Goal: Task Accomplishment & Management: Complete application form

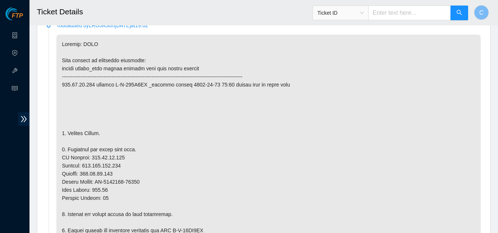
scroll to position [147, 0]
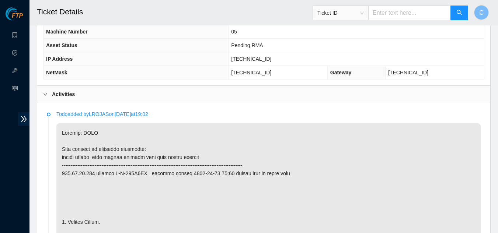
click at [63, 100] on div "Activities" at bounding box center [263, 94] width 453 height 17
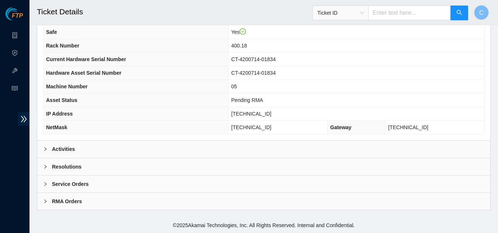
scroll to position [92, 0]
click at [63, 100] on span "Asset Status" at bounding box center [61, 101] width 31 height 6
click at [67, 148] on b "Activities" at bounding box center [63, 149] width 23 height 8
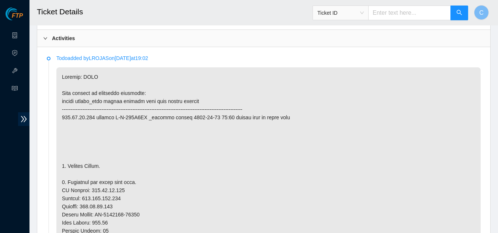
scroll to position [203, 0]
click at [73, 44] on div "Activities" at bounding box center [263, 39] width 453 height 17
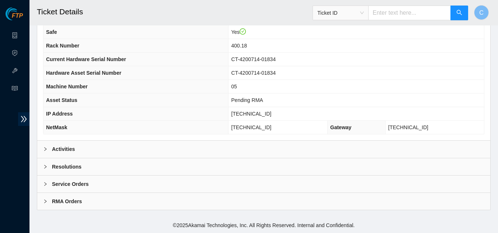
scroll to position [92, 0]
click at [74, 146] on div "Activities" at bounding box center [263, 149] width 453 height 17
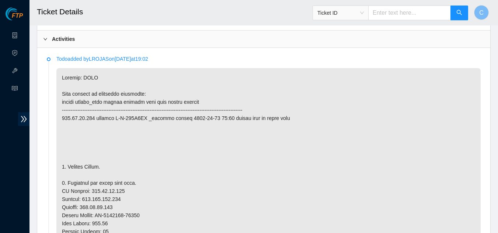
click at [57, 43] on div "Activities" at bounding box center [263, 39] width 453 height 17
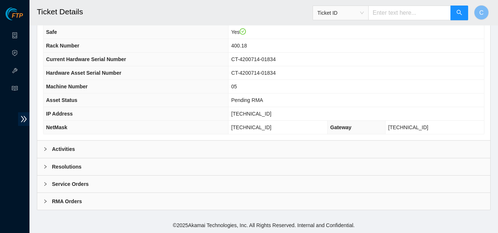
scroll to position [92, 0]
click at [87, 171] on div "Resolutions" at bounding box center [263, 166] width 453 height 17
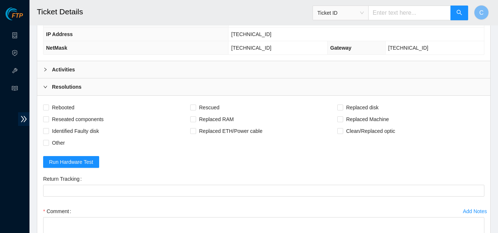
scroll to position [276, 0]
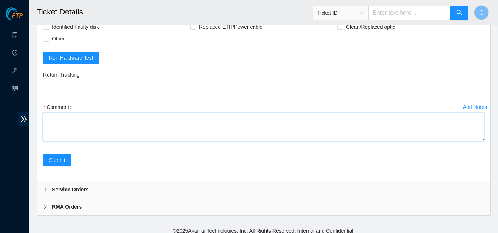
click at [126, 129] on textarea "Comment" at bounding box center [263, 127] width 441 height 28
paste textarea "Powered down server Replaced server sn: With new server sn: Rescued and Configu…"
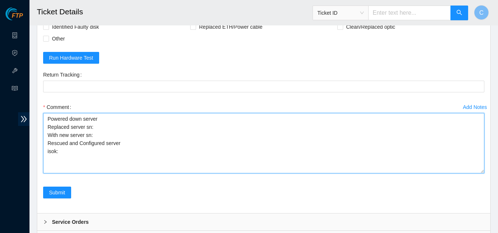
drag, startPoint x: 481, startPoint y: 137, endPoint x: 483, endPoint y: 169, distance: 32.4
click at [483, 169] on textarea "Powered down server Replaced server sn: With new server sn: Rescued and Configu…" at bounding box center [263, 143] width 441 height 60
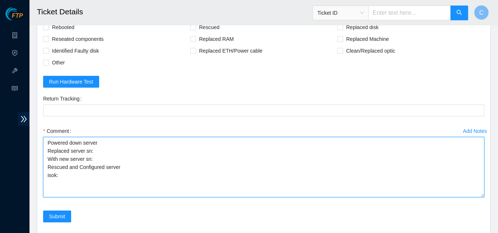
scroll to position [239, 0]
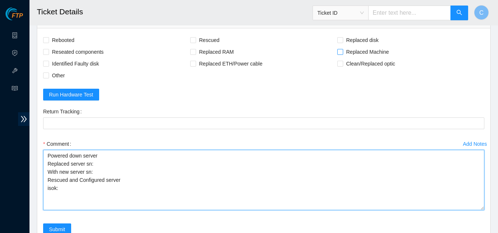
type textarea "Powered down server Replaced server sn: With new server sn: Rescued and Configu…"
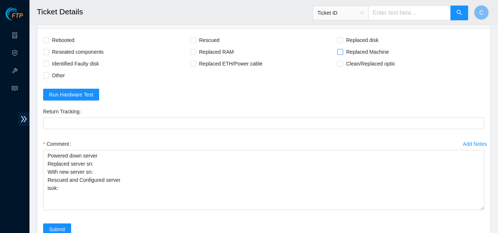
click at [342, 54] on span at bounding box center [340, 52] width 6 height 6
click at [342, 54] on input "Replaced Machine" at bounding box center [339, 51] width 5 height 5
checkbox input "true"
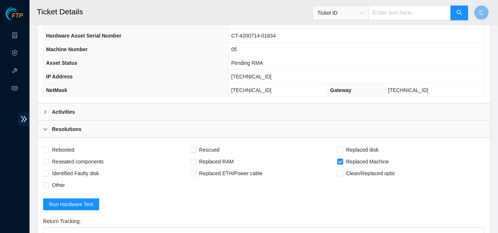
scroll to position [129, 0]
click at [121, 110] on div "Activities" at bounding box center [263, 112] width 453 height 17
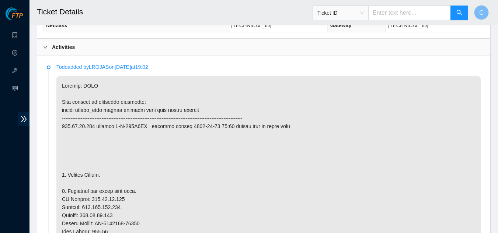
scroll to position [92, 0]
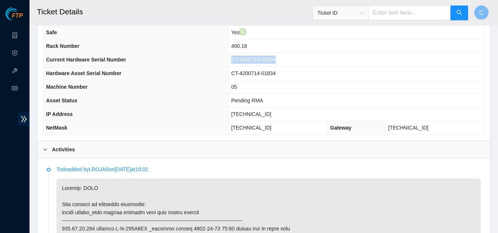
drag, startPoint x: 244, startPoint y: 61, endPoint x: 295, endPoint y: 61, distance: 50.8
click at [295, 61] on td "CT-4200714-01834" at bounding box center [355, 60] width 255 height 14
copy span "CT-4200714-01834"
click at [116, 147] on div "Activities" at bounding box center [263, 149] width 453 height 17
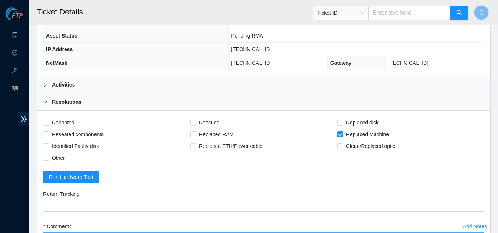
scroll to position [276, 0]
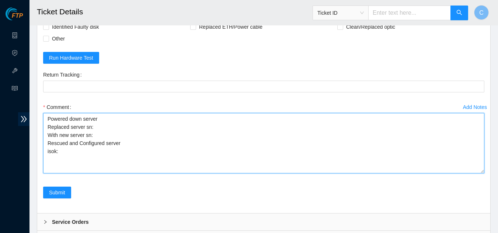
click at [102, 122] on textarea "Powered down server Replaced server sn: With new server sn: Rescued and Configu…" at bounding box center [263, 143] width 441 height 60
click at [102, 128] on textarea "Powered down server Replaced server sn: With new server sn: Rescued and Configu…" at bounding box center [263, 143] width 441 height 60
paste textarea "CT-4200714-01834"
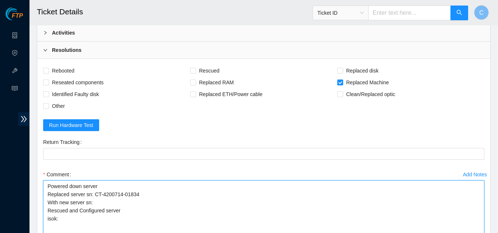
scroll to position [203, 0]
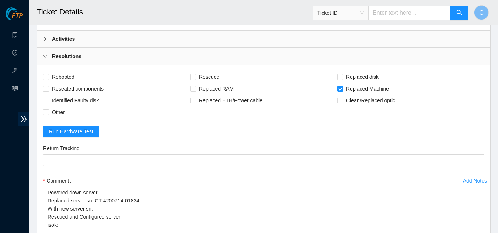
click at [100, 45] on div "Activities" at bounding box center [263, 39] width 453 height 17
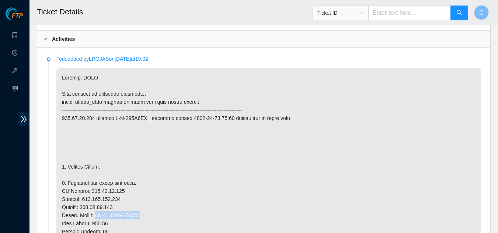
drag, startPoint x: 97, startPoint y: 216, endPoint x: 141, endPoint y: 215, distance: 44.2
copy p "CT-4200722-00025"
click at [94, 44] on div "Activities" at bounding box center [263, 39] width 453 height 17
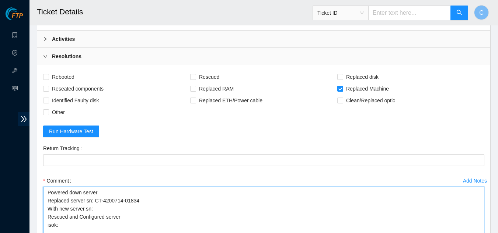
click at [98, 213] on textarea "Powered down server Replaced server sn: CT-4200714-01834 With new server sn: Re…" at bounding box center [263, 217] width 441 height 60
click at [98, 206] on textarea "Powered down server Replaced server sn: CT-4200714-01834 With new server sn: Re…" at bounding box center [263, 217] width 441 height 60
paste textarea "CT-4200722-00025"
type textarea "Powered down server Replaced server sn: CT-4200714-01834 With new server sn: CT…"
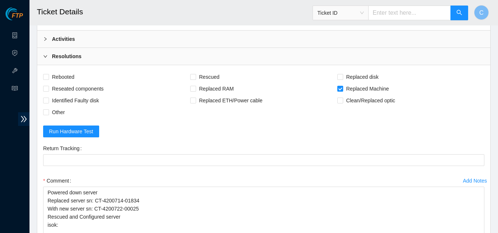
click at [81, 45] on div "Activities" at bounding box center [263, 39] width 453 height 17
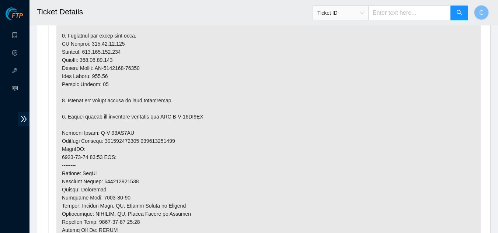
scroll to position [497, 0]
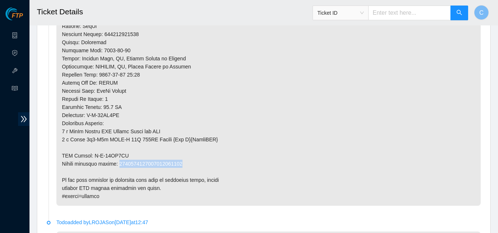
drag, startPoint x: 118, startPoint y: 164, endPoint x: 179, endPoint y: 161, distance: 60.9
copy p "9612018969028700237605"
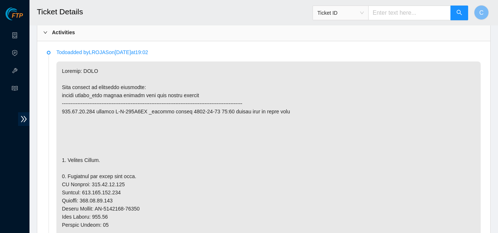
scroll to position [166, 0]
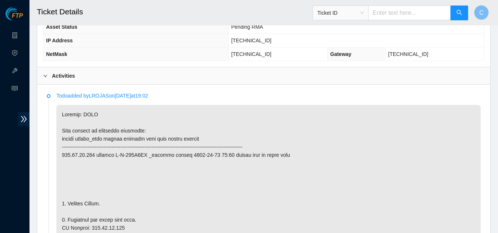
click at [83, 78] on div "Activities" at bounding box center [263, 75] width 453 height 17
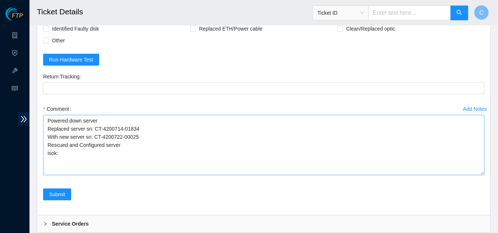
scroll to position [276, 0]
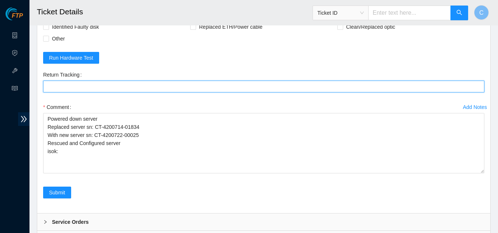
click at [81, 88] on Tracking "Return Tracking" at bounding box center [263, 87] width 441 height 12
paste Tracking "9612018969028700237605"
type Tracking "9612018969028700237605"
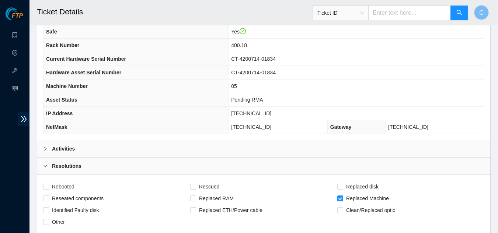
scroll to position [92, 0]
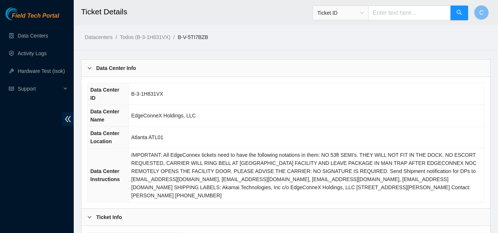
click at [172, 67] on div "Data Center Info" at bounding box center [285, 68] width 408 height 17
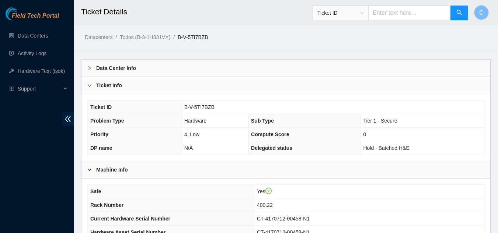
click at [116, 89] on b "Ticket Info" at bounding box center [109, 85] width 26 height 8
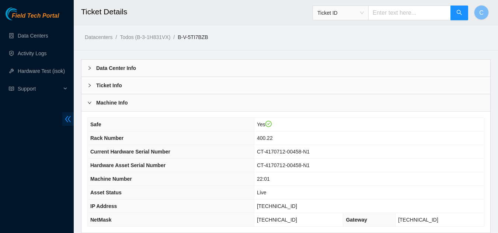
click at [67, 117] on icon "double-left" at bounding box center [68, 119] width 8 height 8
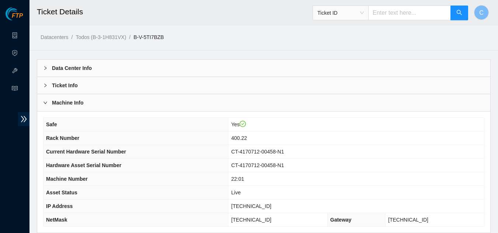
scroll to position [92, 0]
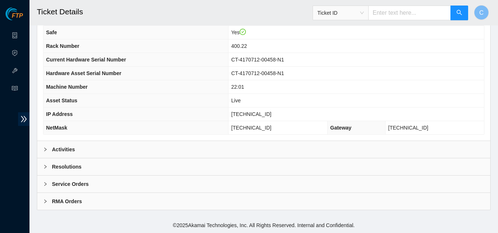
click at [173, 150] on div "Activities" at bounding box center [263, 149] width 453 height 17
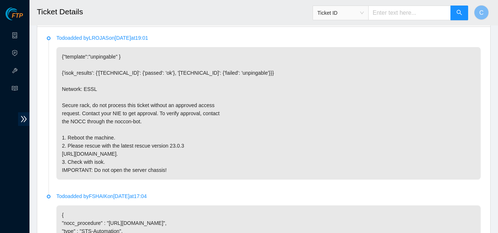
scroll to position [224, 0]
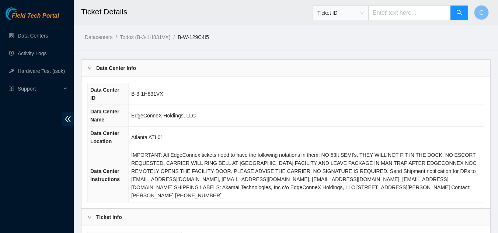
drag, startPoint x: 70, startPoint y: 121, endPoint x: 114, endPoint y: 101, distance: 48.3
click at [70, 121] on icon "double-left" at bounding box center [68, 119] width 8 height 8
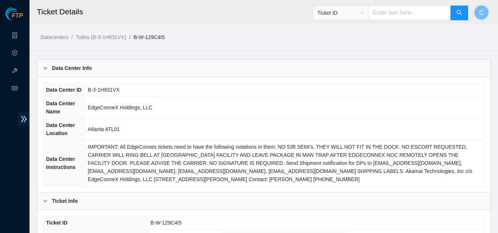
click at [122, 69] on div "Data Center Info" at bounding box center [263, 68] width 453 height 17
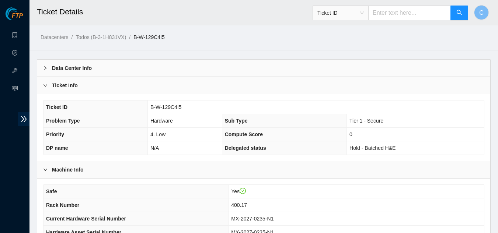
click at [123, 84] on div "Ticket Info" at bounding box center [263, 85] width 453 height 17
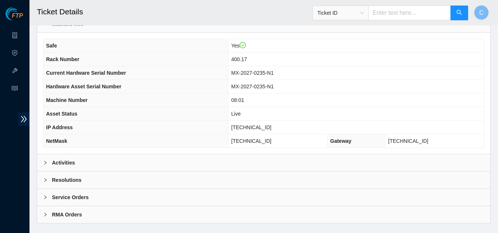
scroll to position [92, 0]
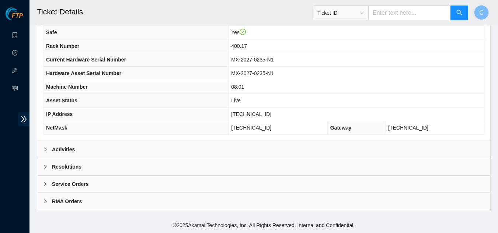
click at [112, 146] on div "Activities" at bounding box center [263, 149] width 453 height 17
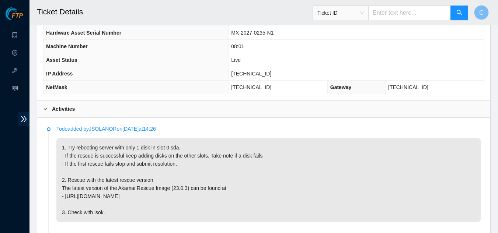
scroll to position [276, 0]
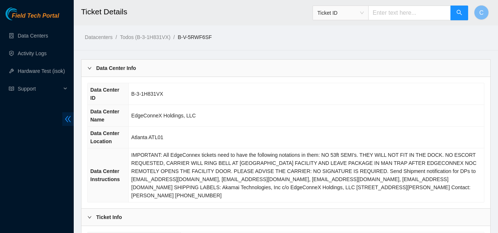
click at [67, 117] on icon "double-left" at bounding box center [68, 119] width 6 height 6
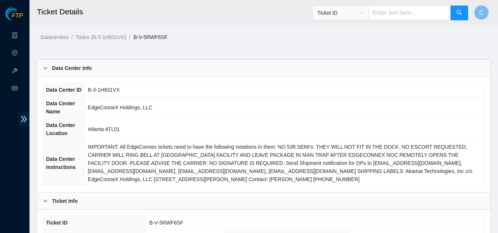
click at [94, 67] on div "Data Center Info" at bounding box center [263, 68] width 453 height 17
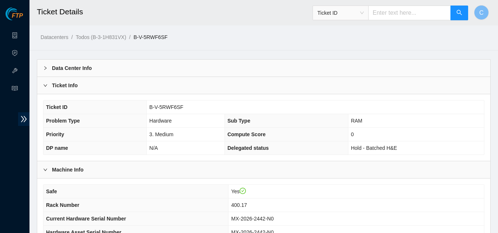
click at [94, 86] on div "Ticket Info" at bounding box center [263, 85] width 453 height 17
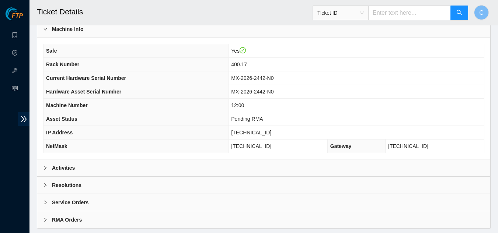
scroll to position [92, 0]
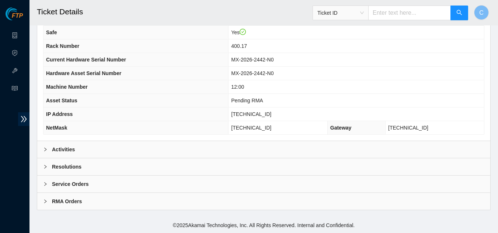
click at [94, 148] on div "Activities" at bounding box center [263, 149] width 453 height 17
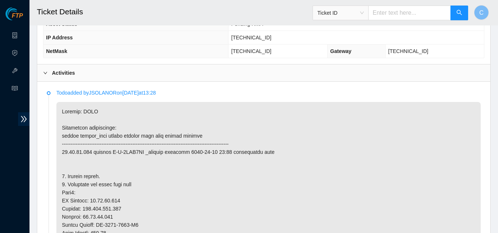
scroll to position [166, 0]
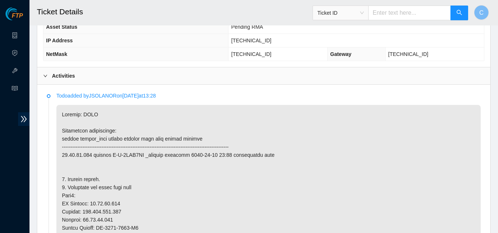
click at [70, 80] on div "Activities" at bounding box center [263, 75] width 453 height 17
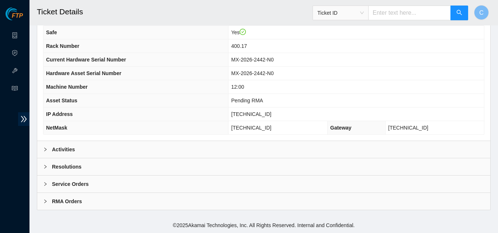
scroll to position [92, 0]
click at [74, 168] on b "Resolutions" at bounding box center [66, 167] width 29 height 8
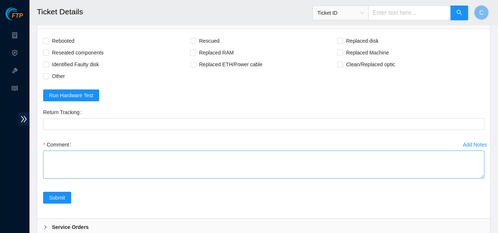
scroll to position [239, 0]
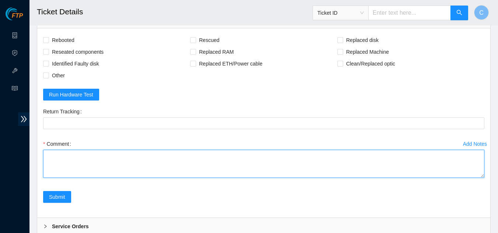
click at [161, 174] on textarea "Comment" at bounding box center [263, 164] width 441 height 28
paste textarea "Powered down server Replaced server sn: With new server sn: Rescued and Configu…"
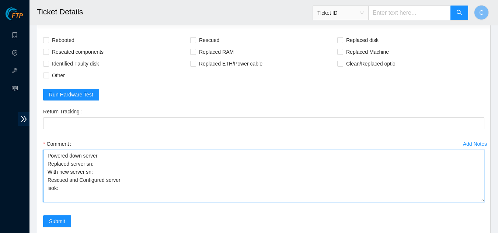
scroll to position [0, 0]
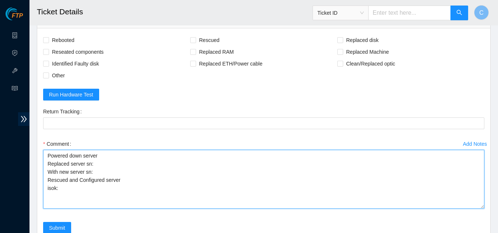
drag, startPoint x: 482, startPoint y: 175, endPoint x: 479, endPoint y: 207, distance: 31.4
click at [479, 207] on textarea "Powered down server Replaced server sn: With new server sn: Rescued and Configu…" at bounding box center [263, 179] width 441 height 59
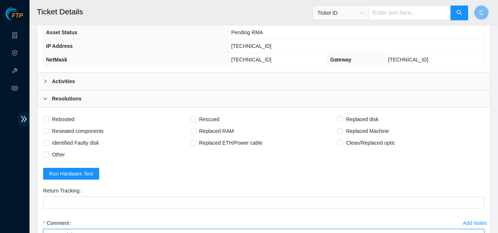
scroll to position [129, 0]
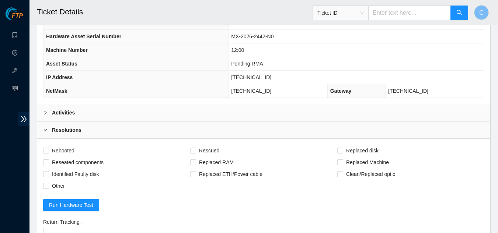
click at [103, 107] on div "Activities" at bounding box center [263, 112] width 453 height 17
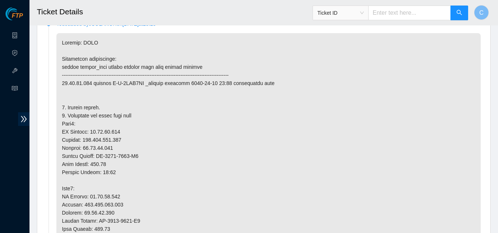
scroll to position [239, 0]
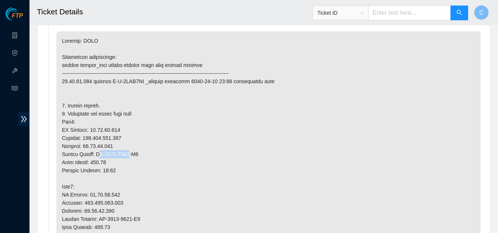
drag, startPoint x: 131, startPoint y: 154, endPoint x: 99, endPoint y: 152, distance: 31.8
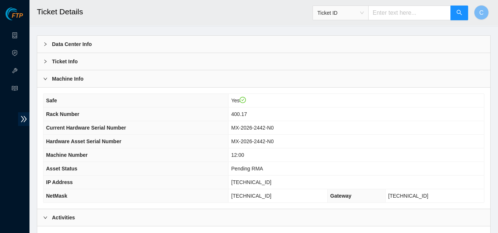
scroll to position [18, 0]
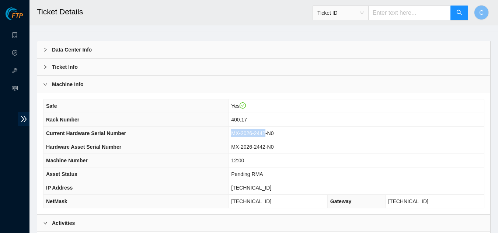
drag, startPoint x: 279, startPoint y: 134, endPoint x: 247, endPoint y: 135, distance: 32.4
click at [247, 135] on span "MX-2026-2442-N0" at bounding box center [252, 133] width 42 height 6
copy span "MX-2026-2442"
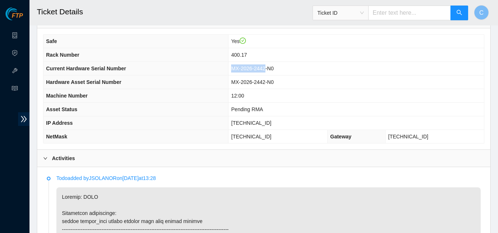
scroll to position [203, 0]
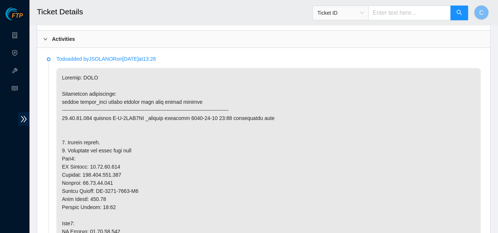
click at [118, 40] on div "Activities" at bounding box center [263, 39] width 453 height 17
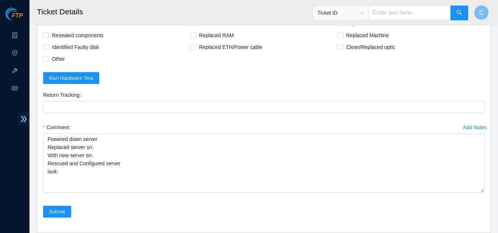
scroll to position [313, 0]
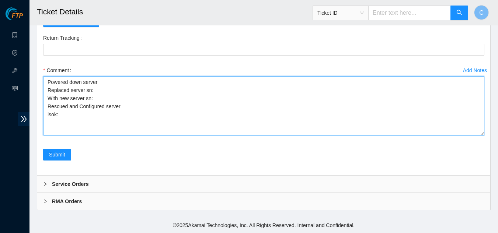
click at [101, 92] on textarea "Powered down server Replaced server sn: With new server sn: Rescued and Configu…" at bounding box center [263, 105] width 441 height 59
paste textarea "MX-2026-2442"
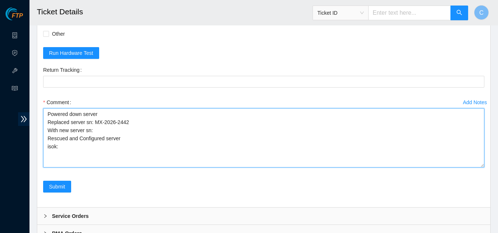
scroll to position [166, 0]
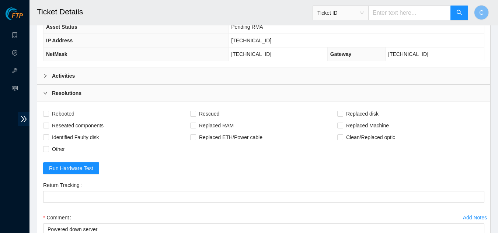
click at [120, 75] on div "Activities" at bounding box center [263, 75] width 453 height 17
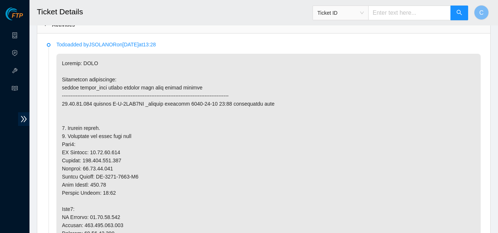
scroll to position [276, 0]
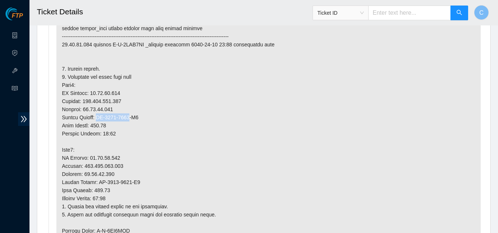
drag, startPoint x: 131, startPoint y: 116, endPoint x: 99, endPoint y: 113, distance: 32.5
click at [99, 113] on p at bounding box center [268, 230] width 424 height 473
copy p "MX-2434-0121"
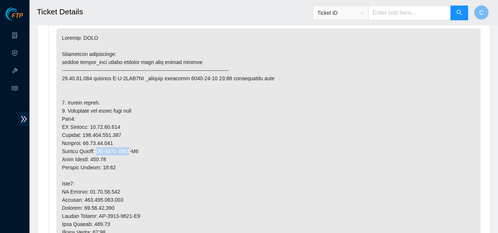
scroll to position [166, 0]
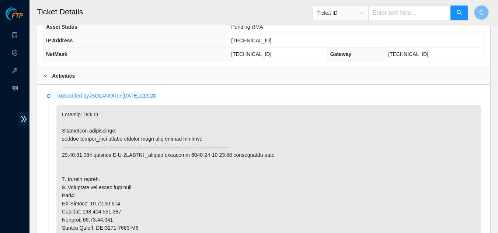
click at [84, 83] on div "Activities" at bounding box center [263, 75] width 453 height 17
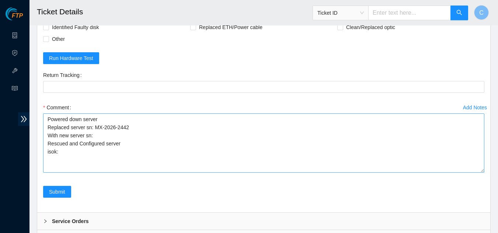
scroll to position [276, 0]
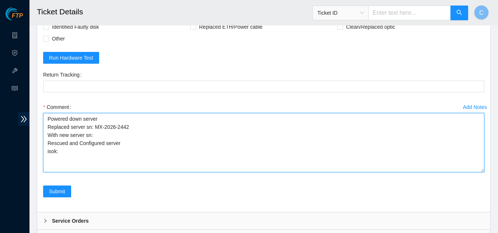
click at [101, 134] on textarea "Powered down server Replaced server sn: MX-2026-2442 With new server sn: Rescue…" at bounding box center [263, 142] width 441 height 59
paste textarea "MX-2434-0121"
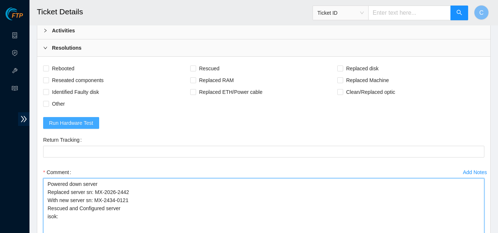
scroll to position [203, 0]
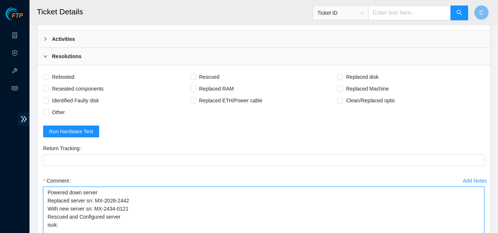
type textarea "Powered down server Replaced server sn: MX-2026-2442 With new server sn: MX-243…"
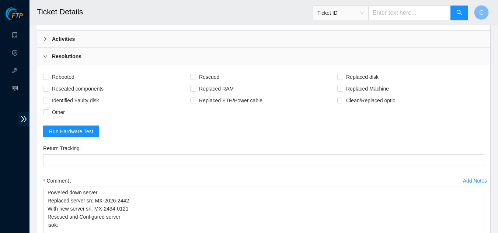
click at [88, 39] on div "Activities" at bounding box center [263, 39] width 453 height 17
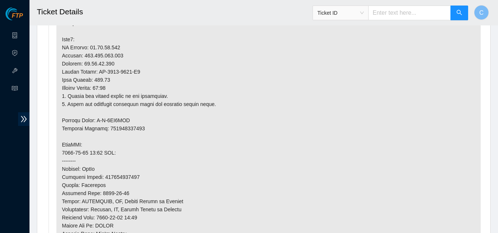
scroll to position [534, 0]
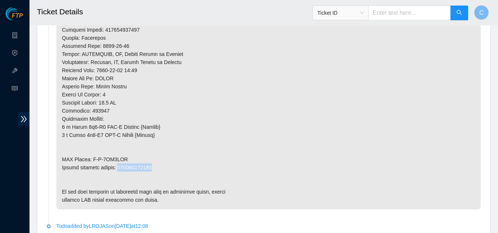
drag, startPoint x: 118, startPoint y: 168, endPoint x: 157, endPoint y: 164, distance: 39.2
copy p "417328422437"
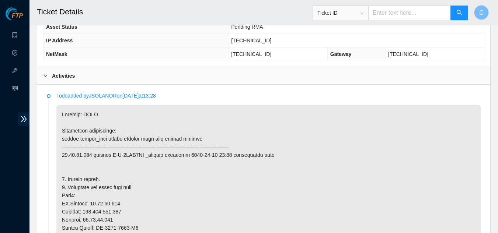
click at [93, 72] on div "Activities" at bounding box center [263, 75] width 453 height 17
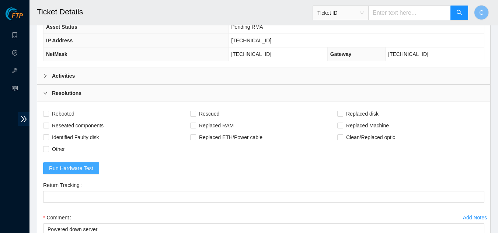
scroll to position [313, 0]
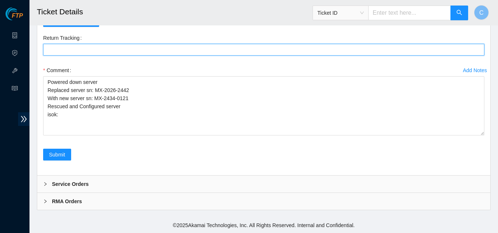
click at [96, 48] on Tracking "Return Tracking" at bounding box center [263, 50] width 441 height 12
paste Tracking "417328422437"
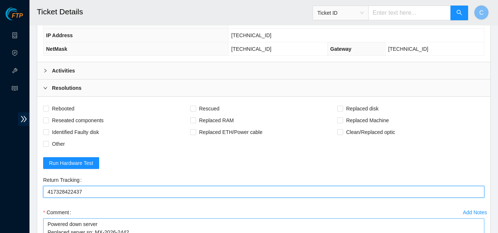
scroll to position [166, 0]
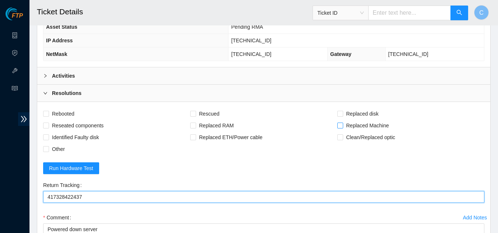
type Tracking "417328422437"
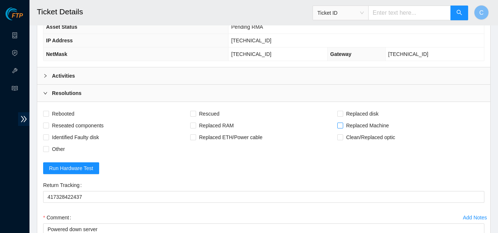
click at [337, 124] on input "Replaced Machine" at bounding box center [339, 125] width 5 height 5
checkbox input "true"
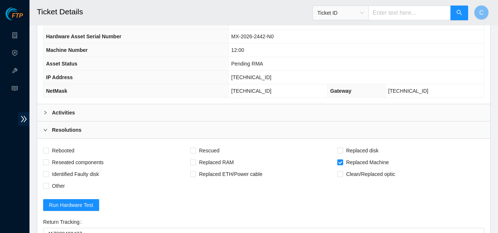
scroll to position [92, 0]
